Goal: Information Seeking & Learning: Learn about a topic

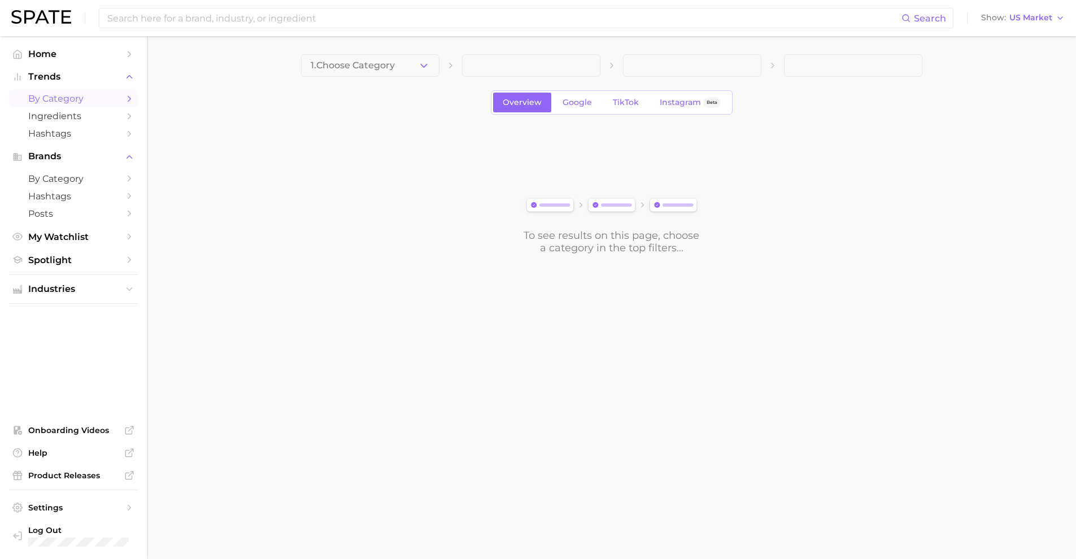
click at [54, 99] on span "by Category" at bounding box center [73, 98] width 90 height 11
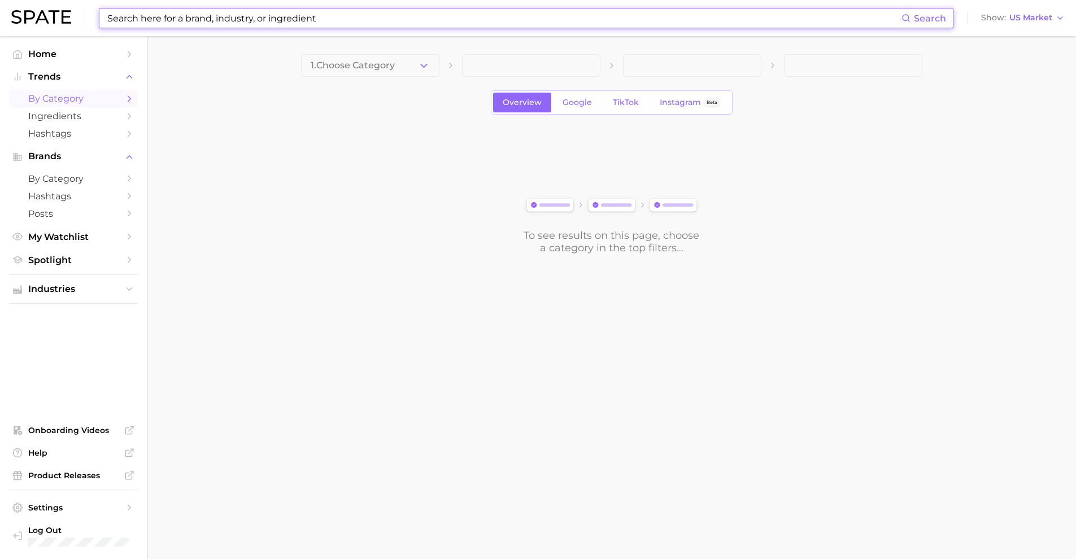
click at [225, 22] on input at bounding box center [503, 17] width 795 height 19
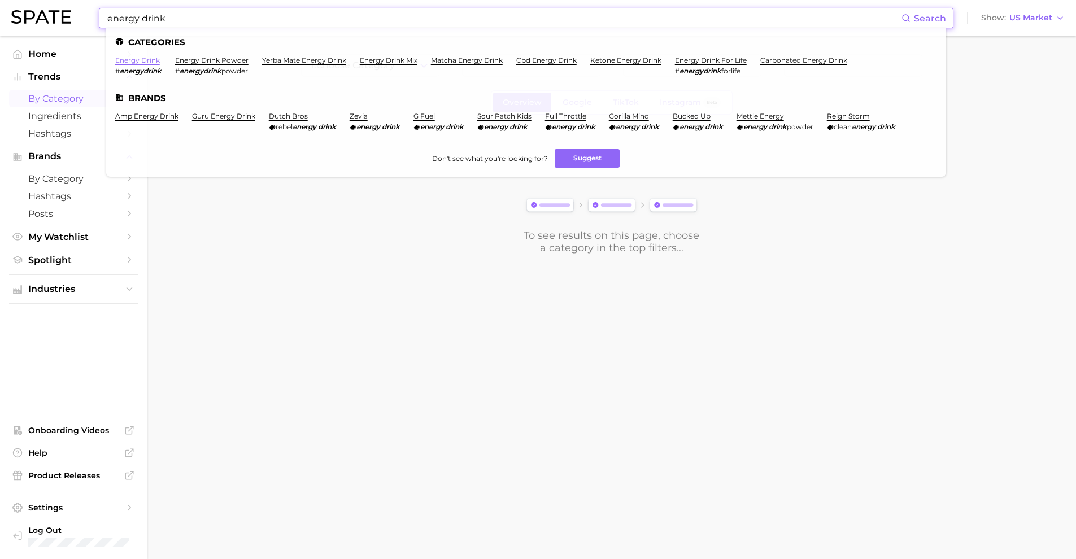
type input "energy drink"
click at [145, 60] on link "energy drink" at bounding box center [137, 60] width 45 height 8
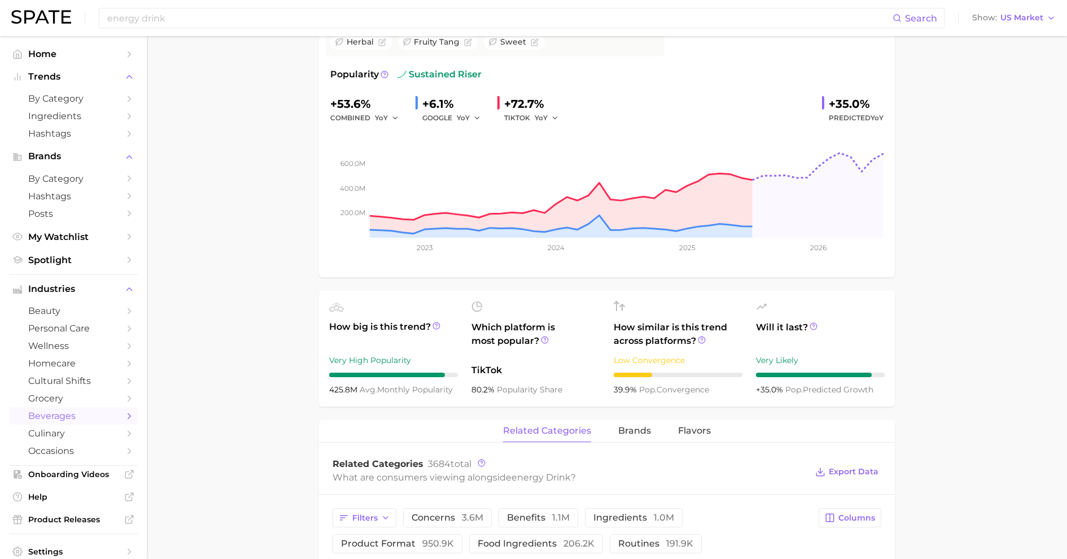
scroll to position [329, 0]
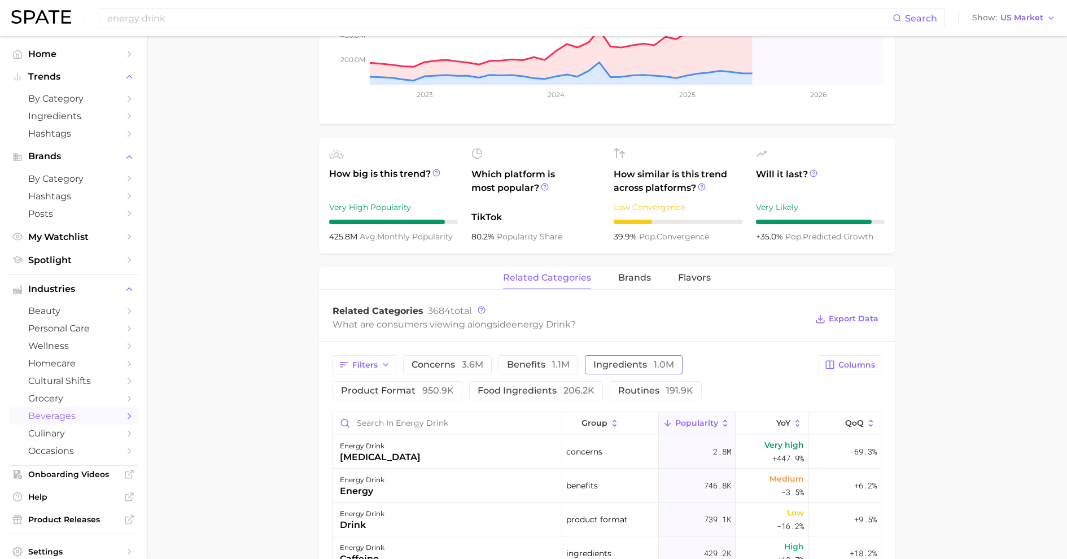
click at [626, 364] on span "ingredients 1.0m" at bounding box center [634, 364] width 81 height 9
click at [849, 368] on span "Columns" at bounding box center [857, 365] width 37 height 10
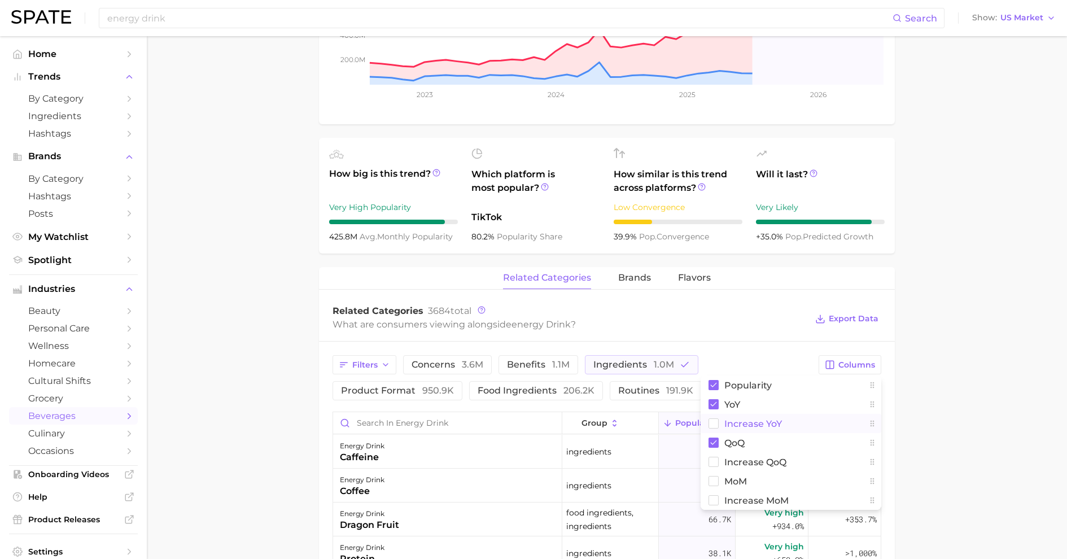
click at [730, 420] on span "Increase YoY" at bounding box center [754, 424] width 58 height 10
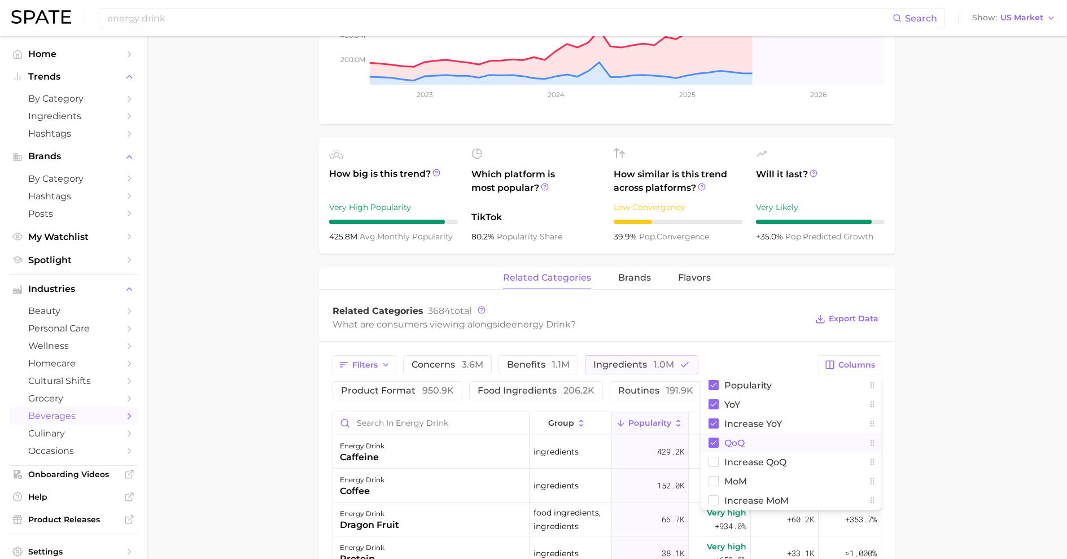
drag, startPoint x: 726, startPoint y: 442, endPoint x: 747, endPoint y: 433, distance: 22.8
click at [726, 442] on span "QoQ" at bounding box center [735, 443] width 20 height 10
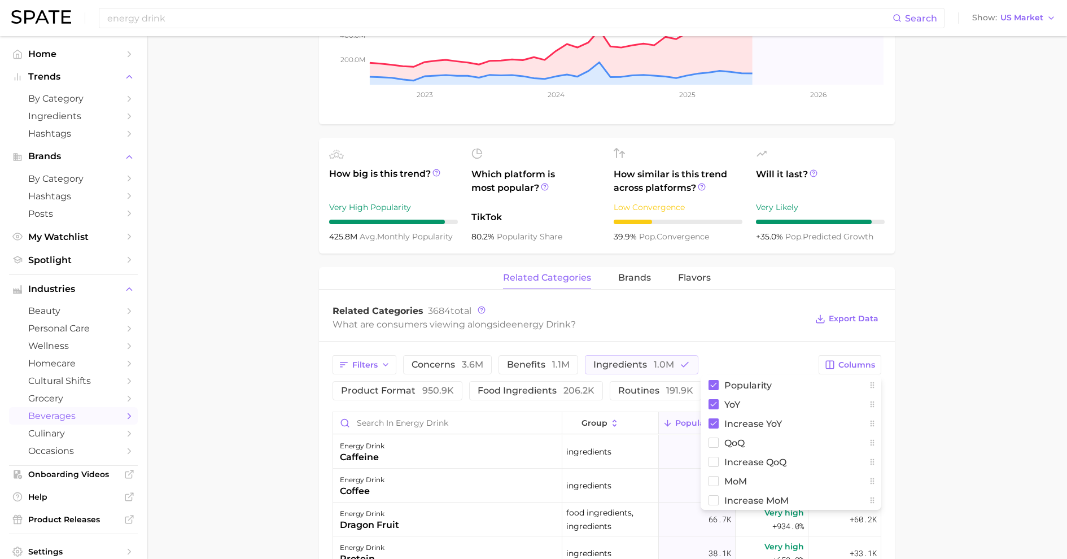
drag, startPoint x: 992, startPoint y: 400, endPoint x: 1007, endPoint y: 403, distance: 15.4
click at [992, 401] on main "1. other non-alcoholic beverages 2. energy, sports & functional drinks 3. energ…" at bounding box center [607, 374] width 921 height 1334
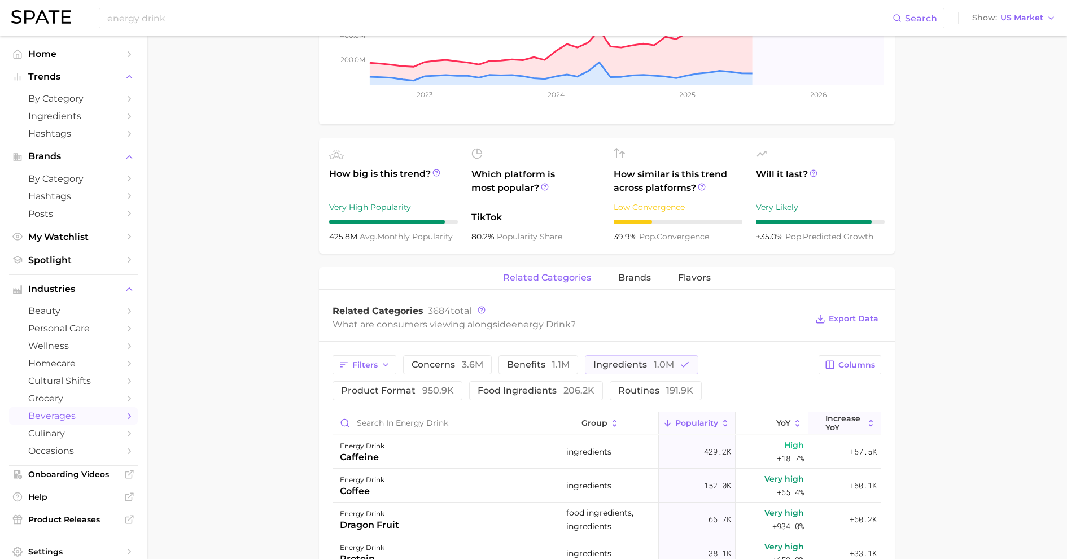
click at [826, 413] on button "Increase YoY" at bounding box center [845, 423] width 72 height 22
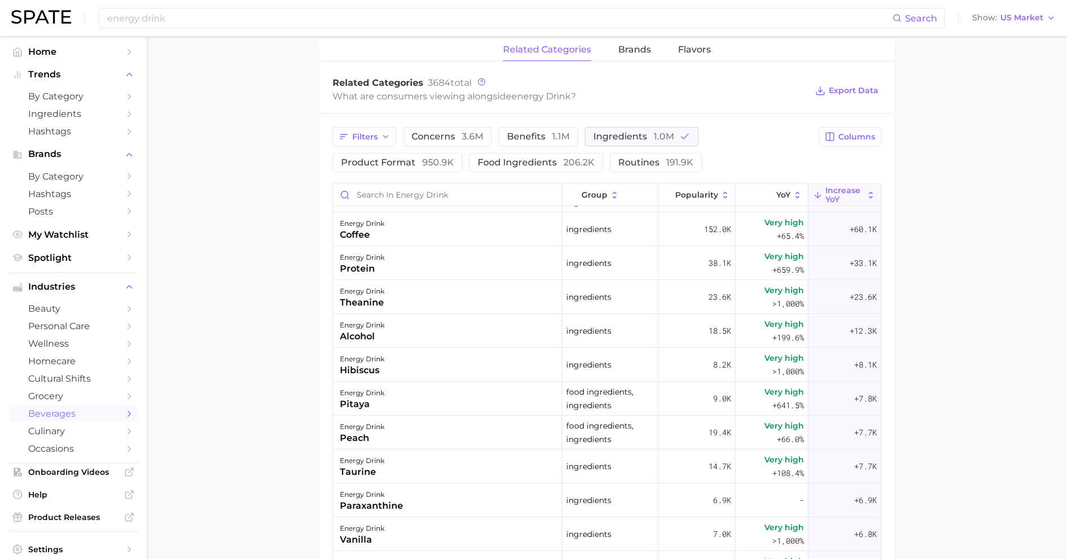
scroll to position [60, 0]
click at [765, 198] on icon at bounding box center [770, 195] width 10 height 10
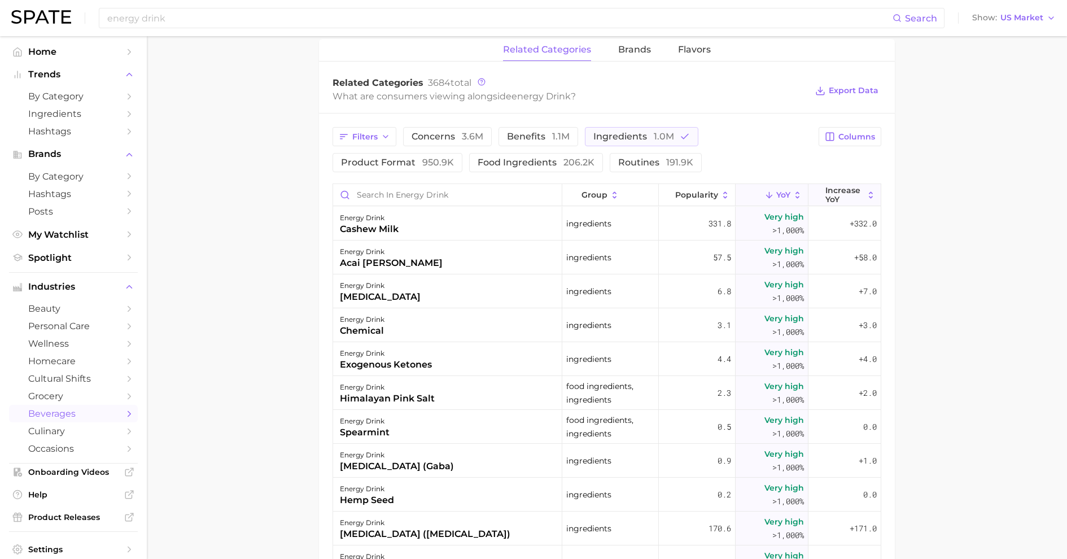
click at [839, 198] on span "Increase YoY" at bounding box center [845, 195] width 38 height 18
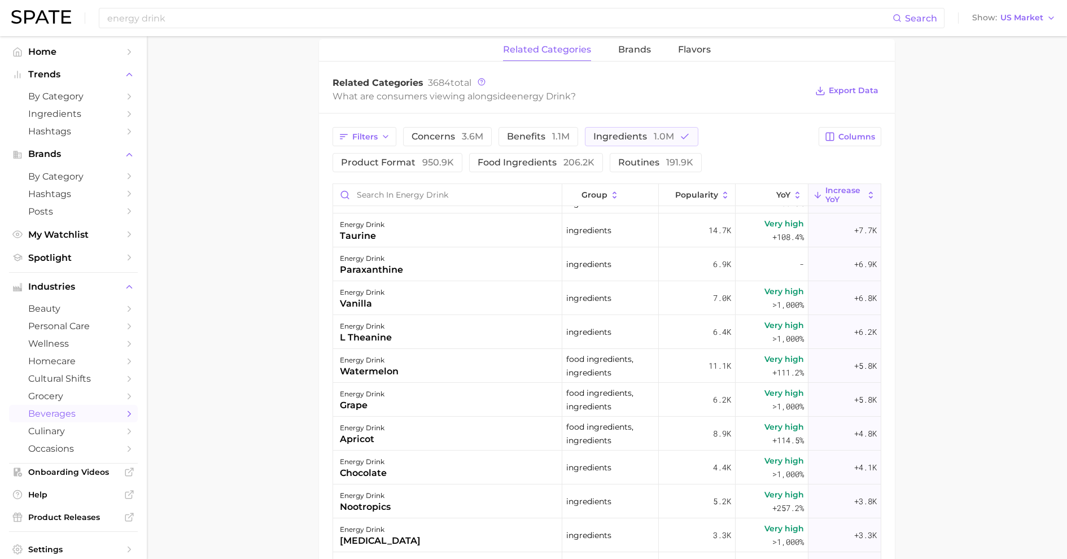
scroll to position [315, 0]
